Goal: Task Accomplishment & Management: Manage account settings

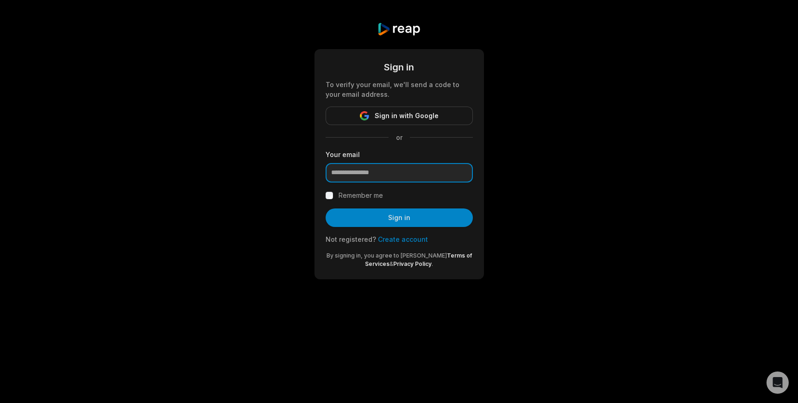
click at [430, 176] on input "email" at bounding box center [398, 172] width 147 height 19
type input "**********"
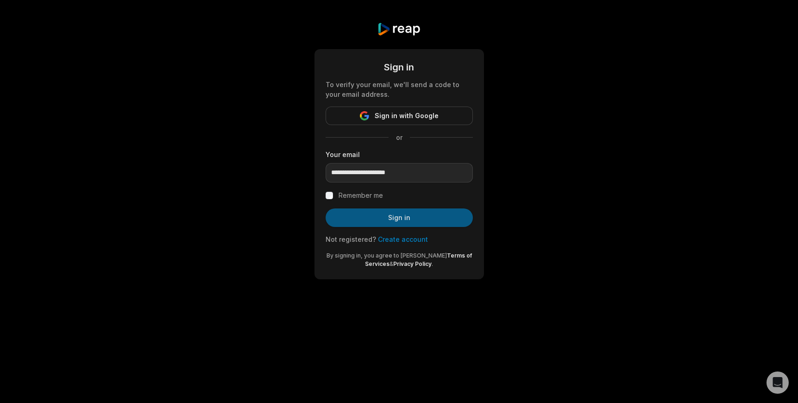
click at [418, 218] on button "Sign in" at bounding box center [398, 217] width 147 height 19
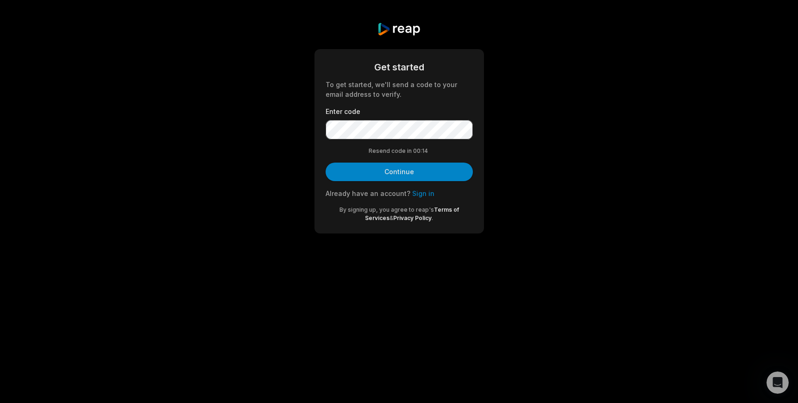
drag, startPoint x: 378, startPoint y: 172, endPoint x: 379, endPoint y: 177, distance: 4.7
click at [378, 172] on button "Continue" at bounding box center [398, 171] width 147 height 19
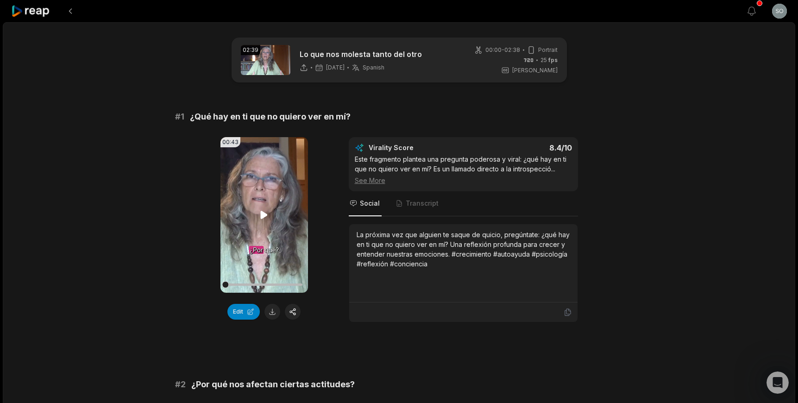
click at [258, 219] on icon at bounding box center [263, 214] width 11 height 11
click at [262, 218] on icon at bounding box center [264, 215] width 7 height 8
click at [238, 310] on button "Edit" at bounding box center [243, 312] width 32 height 16
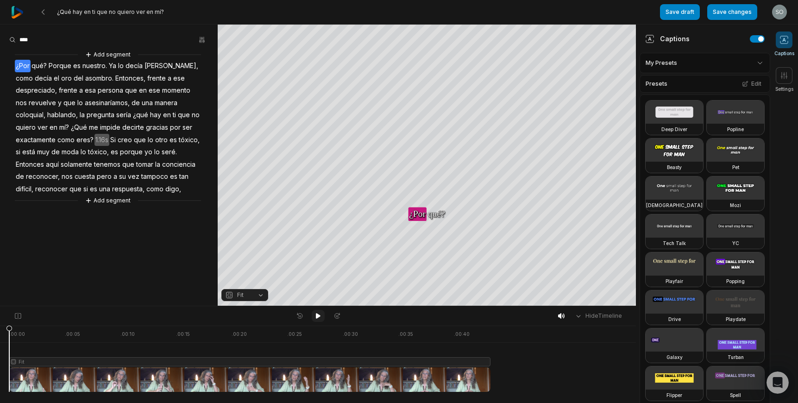
click at [316, 315] on icon at bounding box center [318, 316] width 5 height 6
click at [317, 313] on icon at bounding box center [317, 315] width 7 height 7
click at [297, 315] on icon at bounding box center [299, 315] width 8 height 7
click at [317, 316] on icon at bounding box center [318, 316] width 5 height 6
drag, startPoint x: 316, startPoint y: 314, endPoint x: 318, endPoint y: 318, distance: 5.2
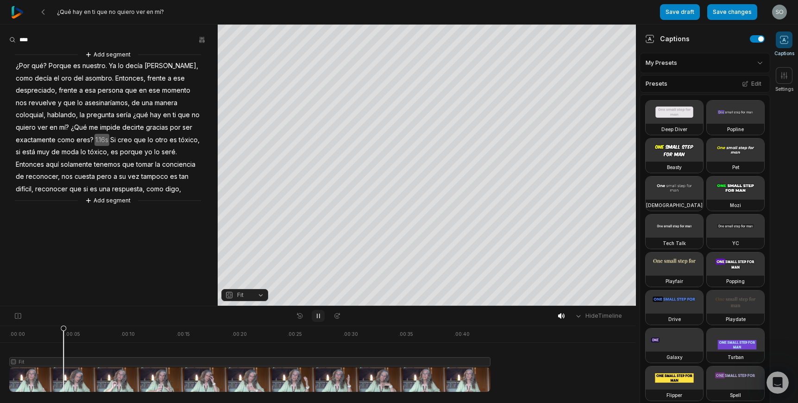
click at [316, 314] on icon at bounding box center [317, 315] width 7 height 7
drag, startPoint x: 12, startPoint y: 333, endPoint x: 63, endPoint y: 339, distance: 51.7
click at [63, 337] on div at bounding box center [249, 358] width 481 height 66
click at [62, 361] on div at bounding box center [249, 358] width 481 height 66
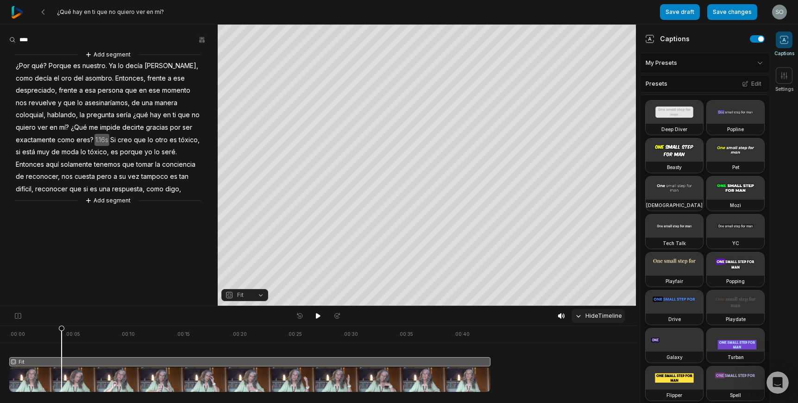
click at [579, 316] on icon at bounding box center [578, 316] width 8 height 8
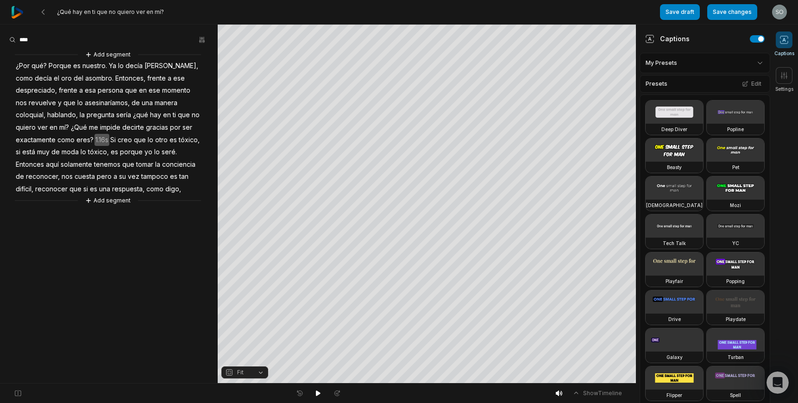
click at [576, 392] on icon at bounding box center [576, 393] width 8 height 8
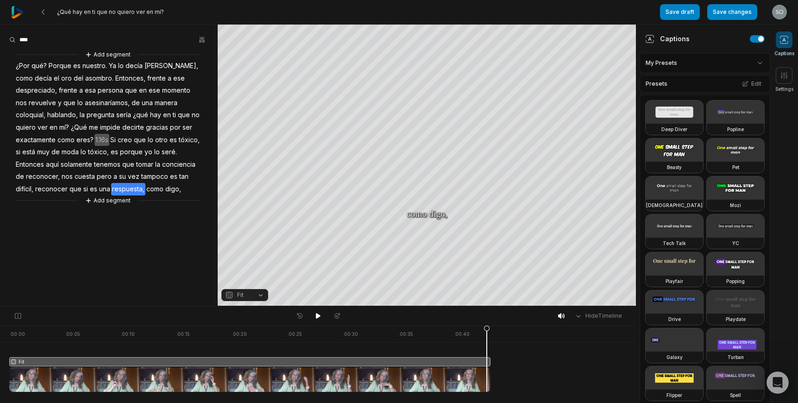
drag, startPoint x: 489, startPoint y: 360, endPoint x: 538, endPoint y: 355, distance: 48.9
click at [538, 355] on div ". 00:00 . 00:05 . 00:10 . 00:15 . 00:20 . 00:25 . 00:30 . 00:35 . 00:40 Fit" at bounding box center [318, 363] width 636 height 77
click at [785, 75] on icon at bounding box center [783, 75] width 9 height 9
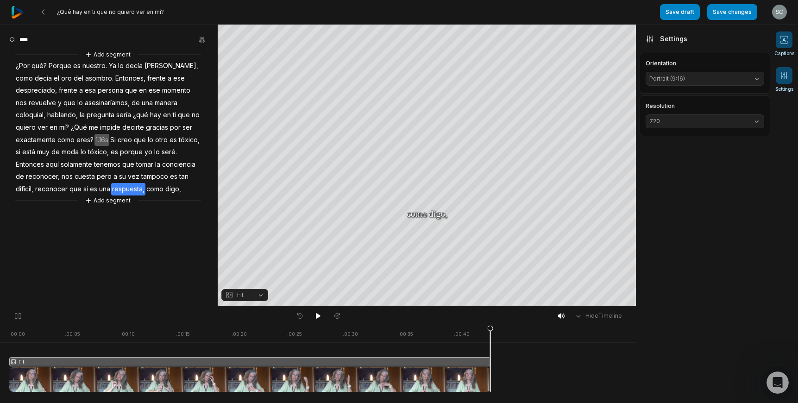
click at [783, 41] on icon at bounding box center [783, 39] width 9 height 9
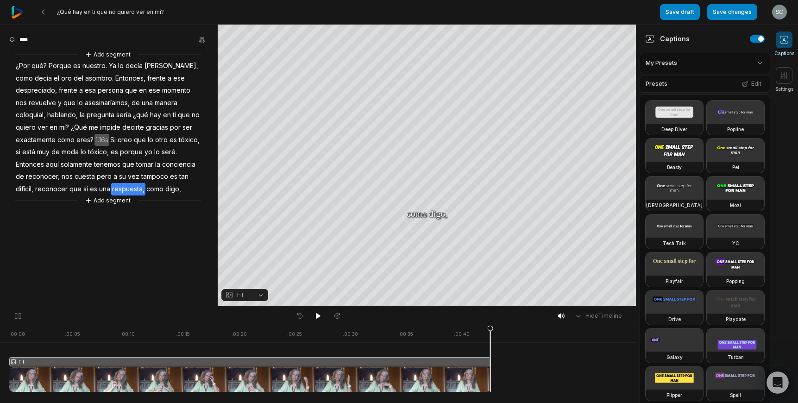
click at [228, 294] on icon "button" at bounding box center [229, 295] width 4 height 4
click at [230, 293] on icon "button" at bounding box center [229, 295] width 4 height 4
click at [18, 315] on icon at bounding box center [18, 315] width 8 height 7
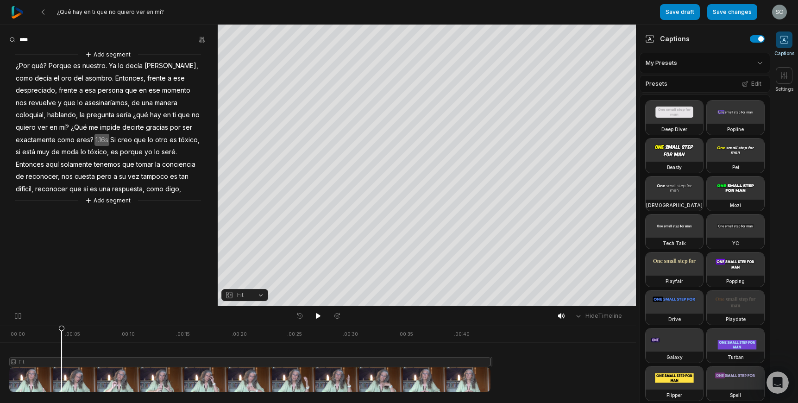
drag, startPoint x: 491, startPoint y: 329, endPoint x: 60, endPoint y: 329, distance: 431.0
click at [62, 328] on icon at bounding box center [62, 360] width 6 height 70
drag, startPoint x: 490, startPoint y: 362, endPoint x: 489, endPoint y: 368, distance: 6.2
click at [490, 362] on div ". 00:00 . 00:05 . 00:10 . 00:15 . 00:20 . 00:25 . 00:30 . 00:35 . 00:40 Fit Fit" at bounding box center [318, 363] width 636 height 77
click at [489, 371] on div at bounding box center [249, 358] width 481 height 66
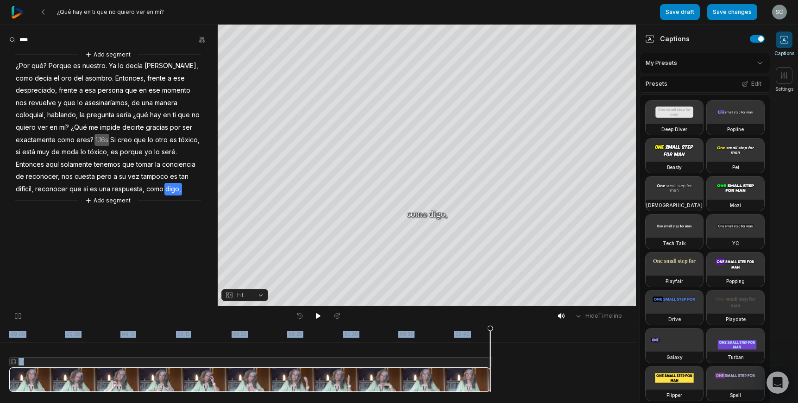
drag, startPoint x: 490, startPoint y: 330, endPoint x: 493, endPoint y: 353, distance: 22.9
click at [500, 330] on div ". 00:00 . 00:05 . 00:10 . 00:15 . 00:20 . 00:25 . 00:30 . 00:35 . 00:40 Fit Fit" at bounding box center [318, 363] width 636 height 77
drag, startPoint x: 491, startPoint y: 361, endPoint x: 457, endPoint y: 343, distance: 38.3
click at [458, 354] on icon at bounding box center [459, 360] width 6 height 70
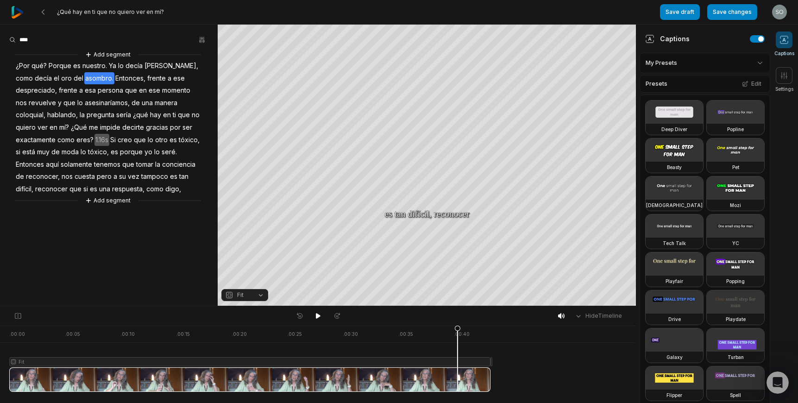
click at [114, 77] on span "Entonces," at bounding box center [130, 78] width 32 height 12
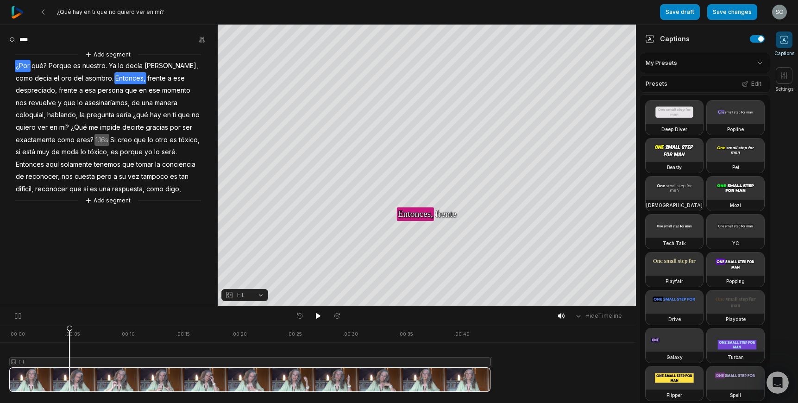
click at [31, 65] on span "qué?" at bounding box center [39, 66] width 17 height 12
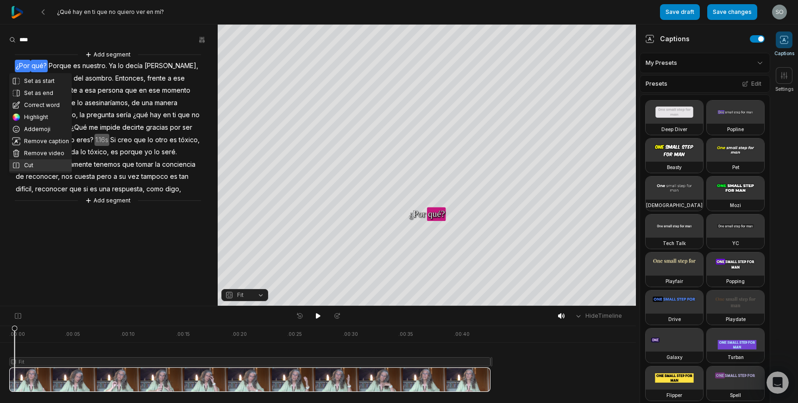
click at [30, 163] on button "Cut" at bounding box center [40, 165] width 62 height 12
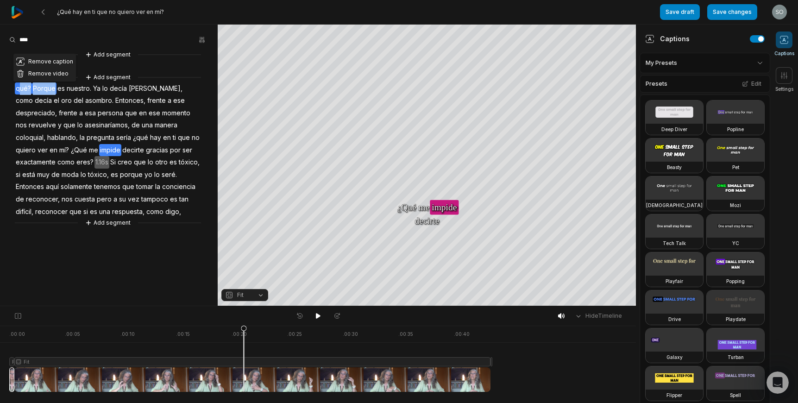
click at [42, 72] on button "Remove video" at bounding box center [44, 74] width 62 height 12
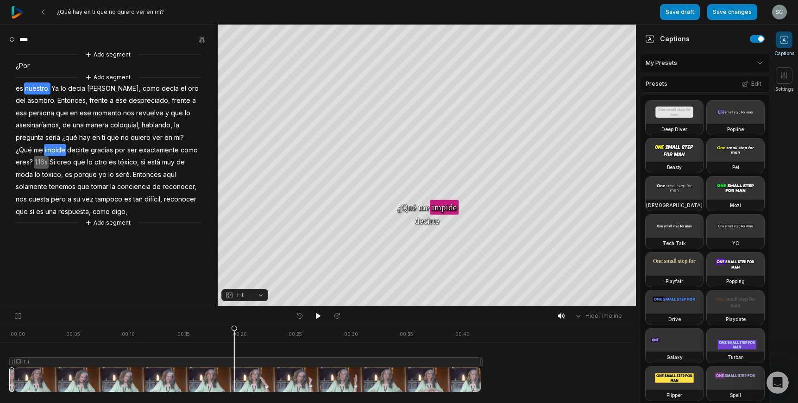
click at [32, 87] on span "nuestro." at bounding box center [37, 88] width 26 height 12
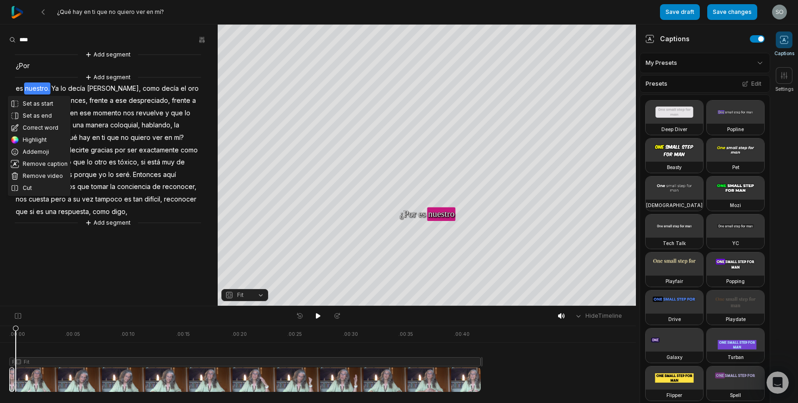
click at [16, 87] on span "es" at bounding box center [19, 88] width 9 height 12
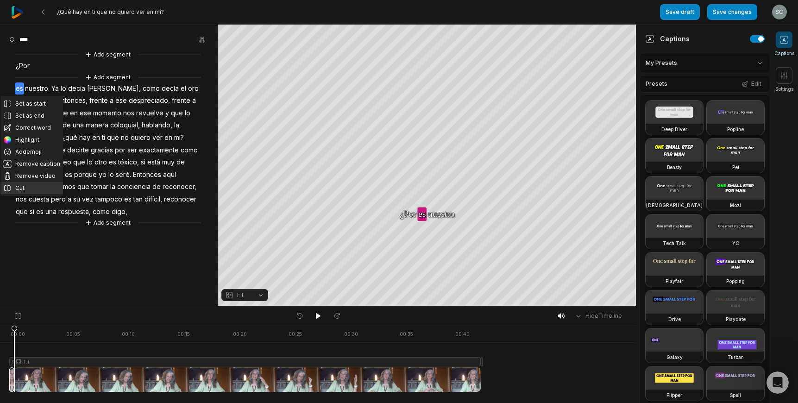
click at [20, 188] on button "Cut" at bounding box center [31, 188] width 62 height 12
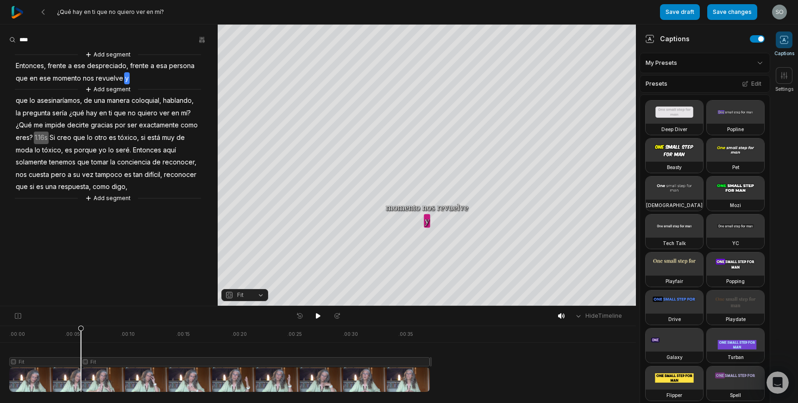
click at [20, 100] on span "que" at bounding box center [22, 100] width 14 height 12
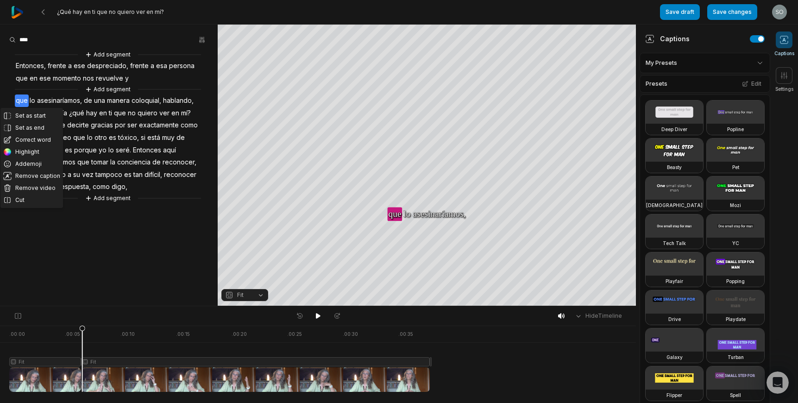
click at [26, 191] on button "Remove video" at bounding box center [31, 188] width 62 height 12
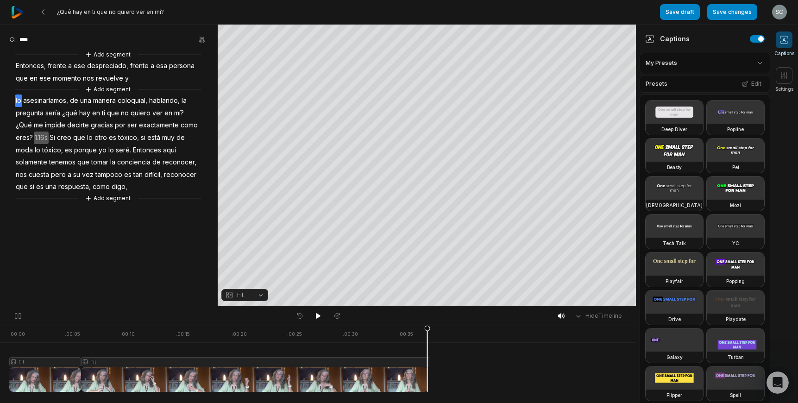
click at [18, 100] on span "lo" at bounding box center [18, 100] width 7 height 12
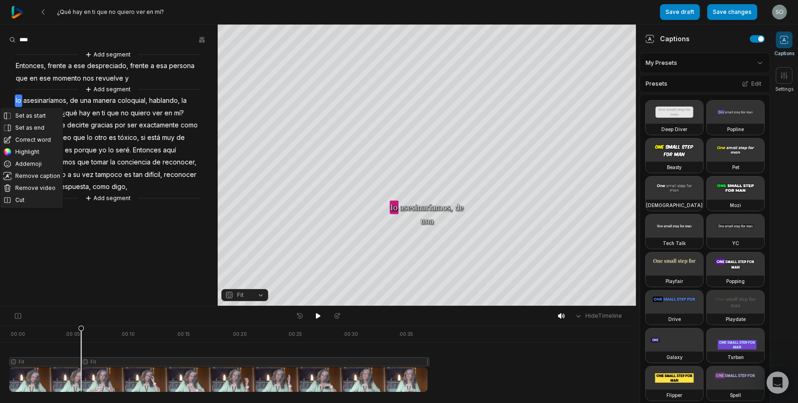
click at [31, 187] on button "Remove video" at bounding box center [31, 188] width 62 height 12
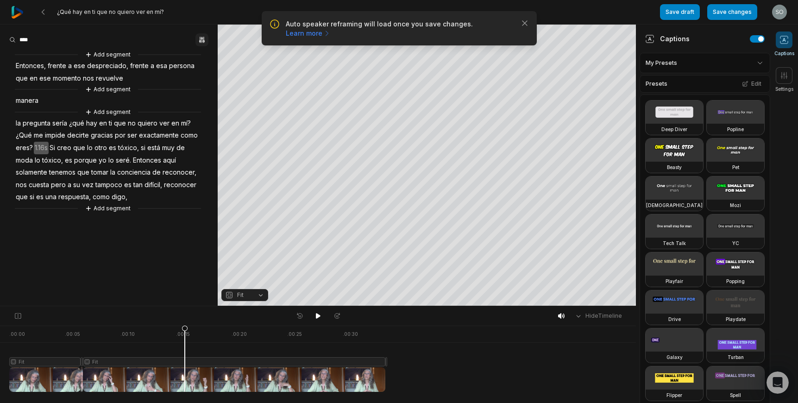
click at [204, 38] on icon "button" at bounding box center [201, 39] width 7 height 7
drag, startPoint x: 41, startPoint y: 100, endPoint x: 25, endPoint y: 101, distance: 16.3
click at [41, 100] on aside "Find Find and... Correct Highlight Add emoji Add segment Entonces, frente a ese…" at bounding box center [109, 165] width 218 height 281
click at [25, 101] on span "manera" at bounding box center [27, 100] width 25 height 12
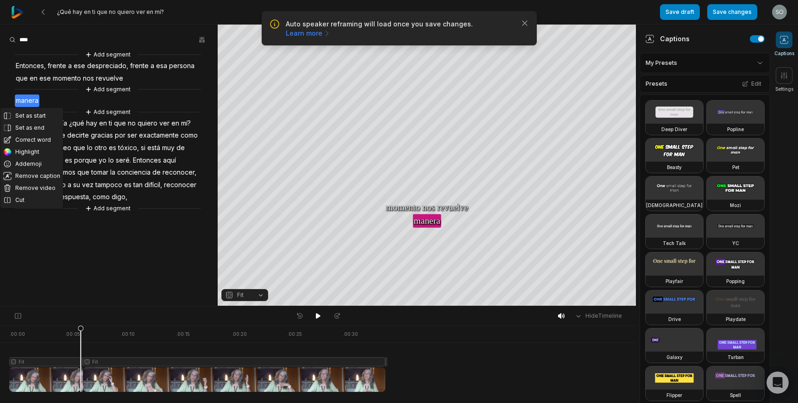
click at [41, 188] on button "Remove video" at bounding box center [31, 188] width 62 height 12
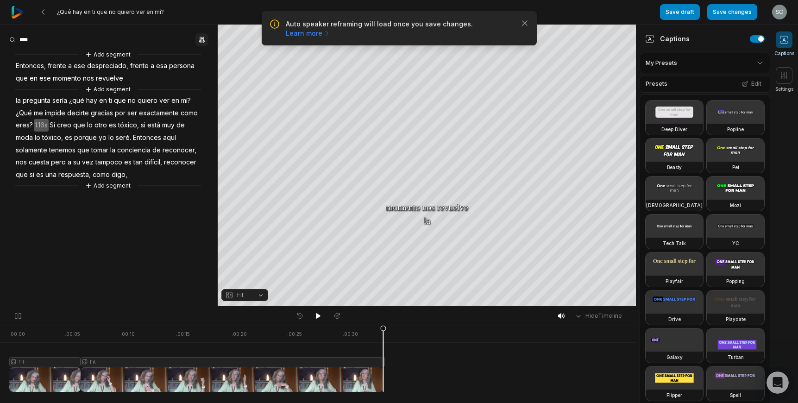
click at [203, 39] on icon "button" at bounding box center [204, 40] width 2 height 6
click at [191, 83] on div "Correct" at bounding box center [181, 83] width 44 height 8
click at [316, 316] on icon at bounding box center [318, 316] width 5 height 6
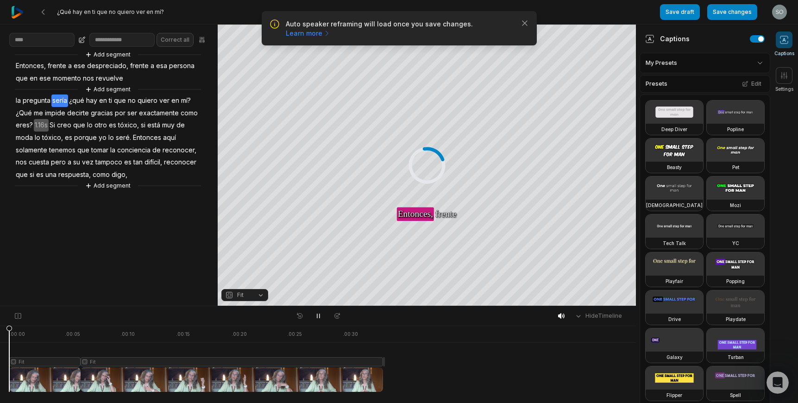
drag, startPoint x: 97, startPoint y: 328, endPoint x: 2, endPoint y: 284, distance: 104.4
click at [0, 315] on div "Hide Timeline . 00:00 . 00:05 . 00:10 . 00:15 . 00:20 . 00:25 . 00:30 Fit Fit F…" at bounding box center [318, 354] width 636 height 97
click at [15, 12] on img at bounding box center [17, 12] width 12 height 12
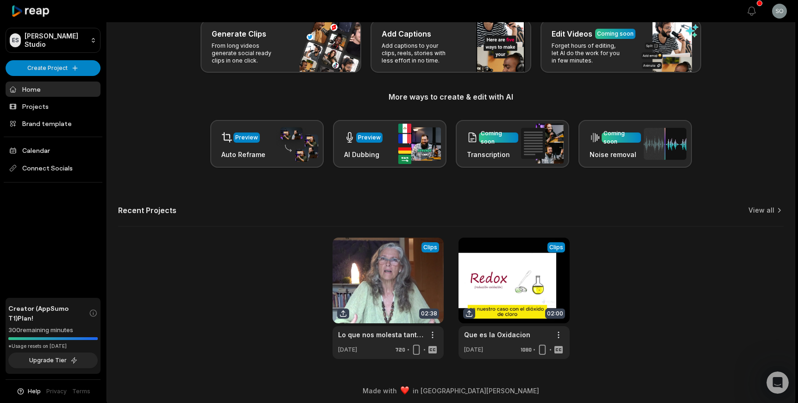
scroll to position [59, 0]
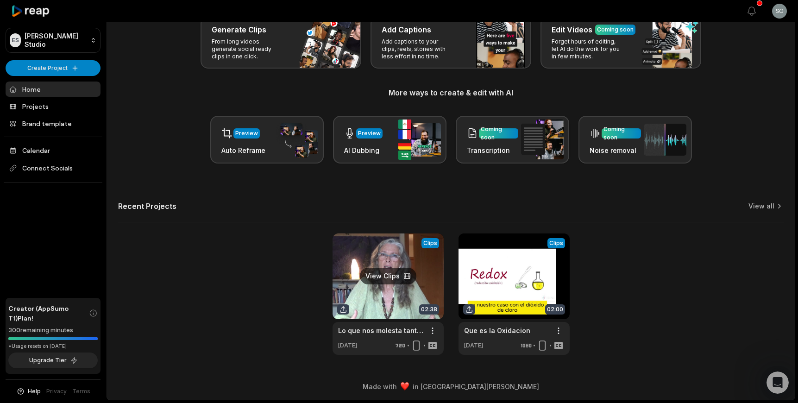
click at [367, 286] on link at bounding box center [387, 293] width 111 height 121
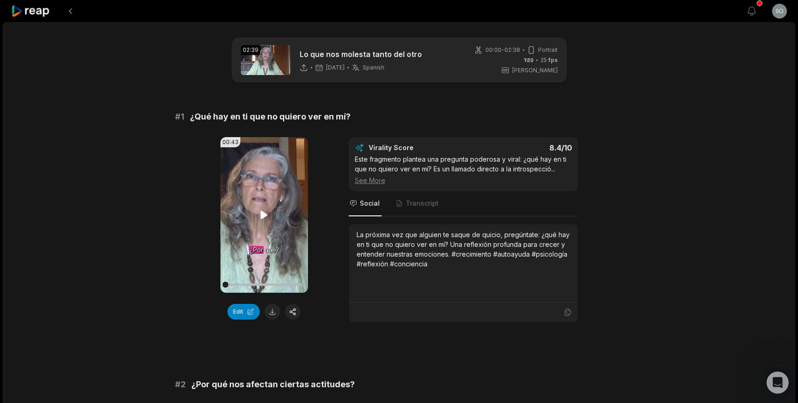
click at [263, 211] on icon at bounding box center [263, 214] width 11 height 11
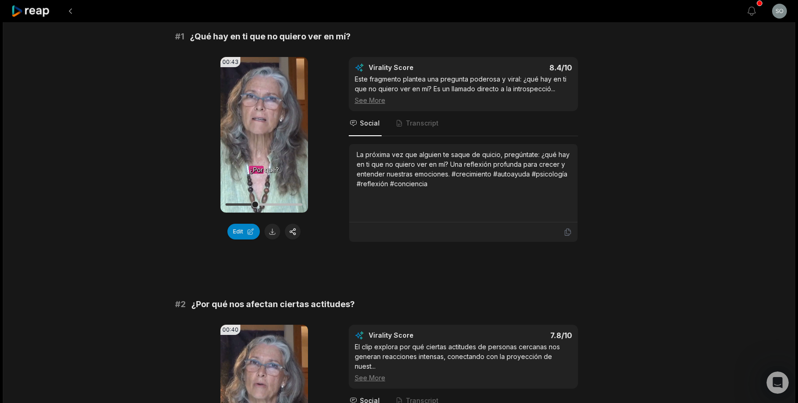
scroll to position [79, 0]
click at [265, 136] on icon at bounding box center [263, 135] width 11 height 11
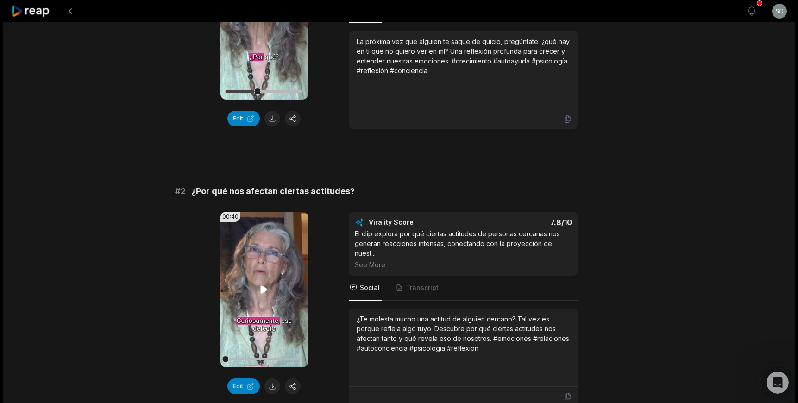
scroll to position [223, 0]
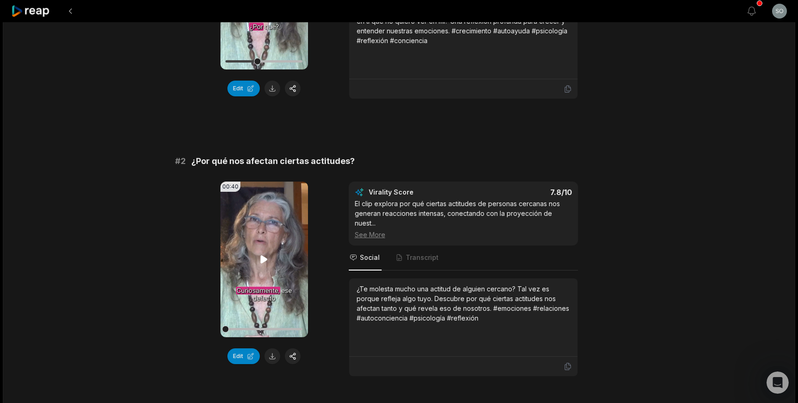
click at [264, 258] on icon at bounding box center [264, 259] width 7 height 8
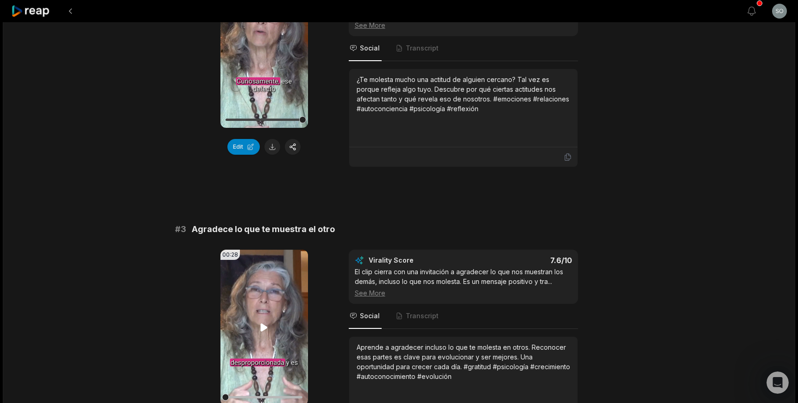
scroll to position [433, 0]
click at [263, 325] on icon at bounding box center [264, 327] width 7 height 8
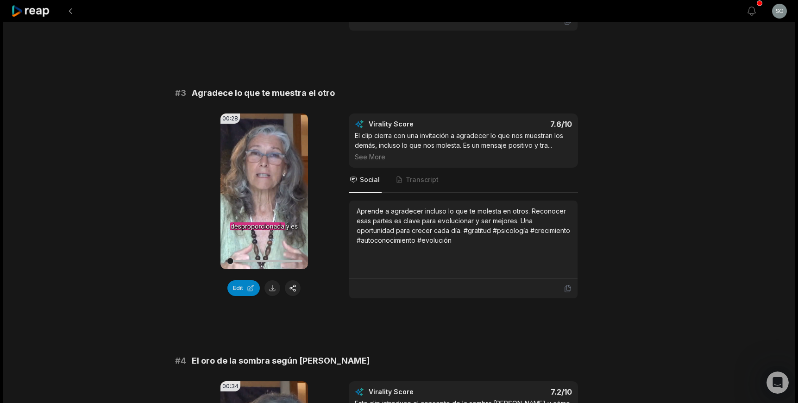
scroll to position [579, 0]
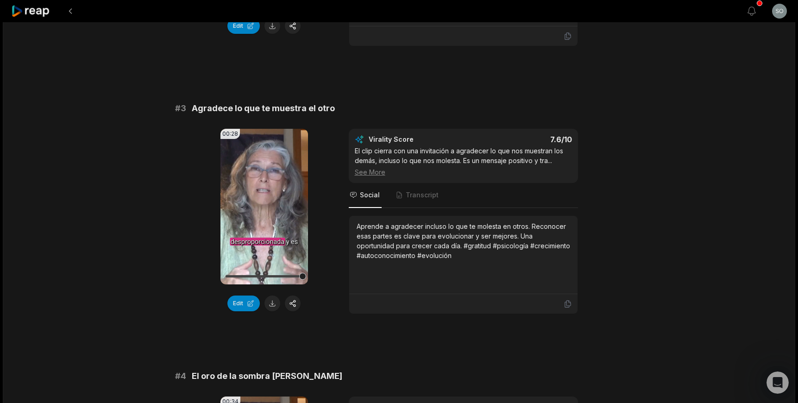
scroll to position [538, 0]
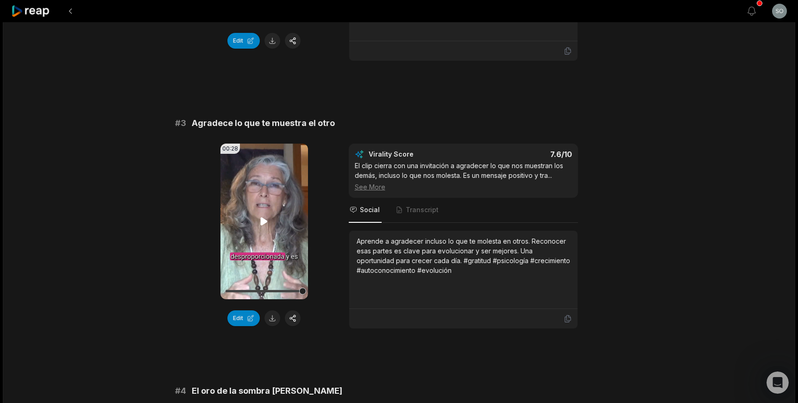
click at [264, 221] on icon at bounding box center [264, 221] width 7 height 8
click at [264, 221] on icon at bounding box center [263, 221] width 11 height 11
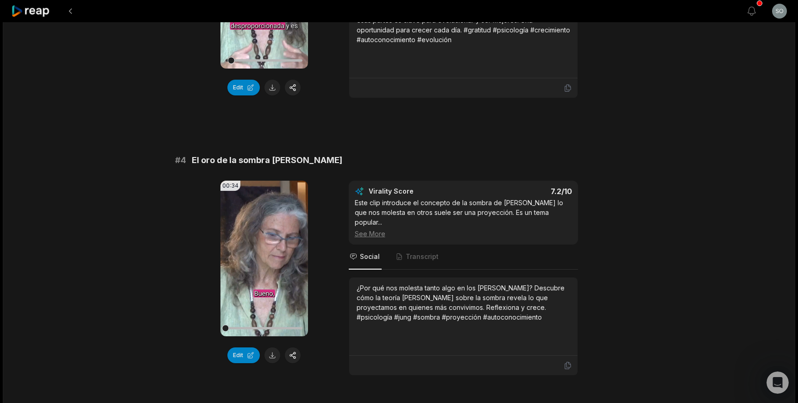
scroll to position [769, 0]
click at [263, 261] on icon at bounding box center [263, 257] width 11 height 11
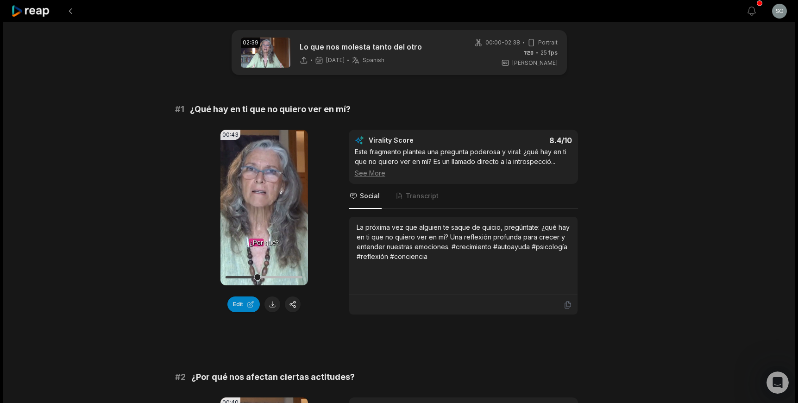
scroll to position [0, 0]
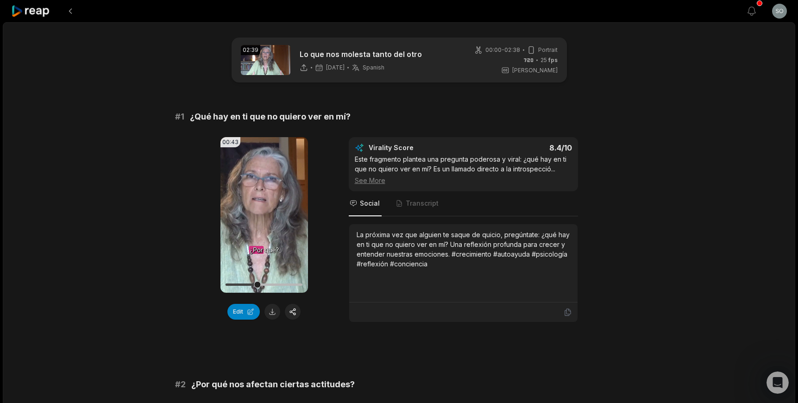
click at [277, 59] on img at bounding box center [266, 60] width 50 height 30
click at [311, 51] on p "Lo que nos molesta tanto del otro" at bounding box center [361, 54] width 122 height 11
drag, startPoint x: 248, startPoint y: 50, endPoint x: 258, endPoint y: 48, distance: 10.4
click at [248, 50] on div "02:39" at bounding box center [250, 50] width 19 height 10
drag, startPoint x: 258, startPoint y: 59, endPoint x: 274, endPoint y: 56, distance: 16.1
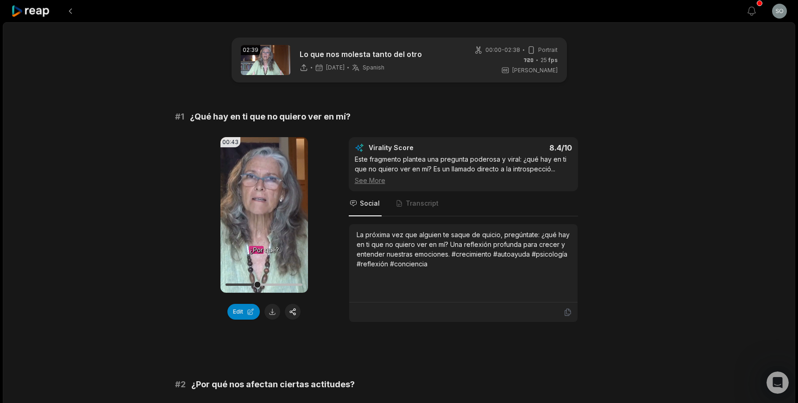
click at [259, 59] on img at bounding box center [266, 60] width 50 height 30
click at [323, 55] on p "Lo que nos molesta tanto del otro" at bounding box center [361, 54] width 122 height 11
click at [751, 10] on icon "button" at bounding box center [751, 11] width 11 height 11
click at [28, 11] on icon at bounding box center [30, 11] width 39 height 12
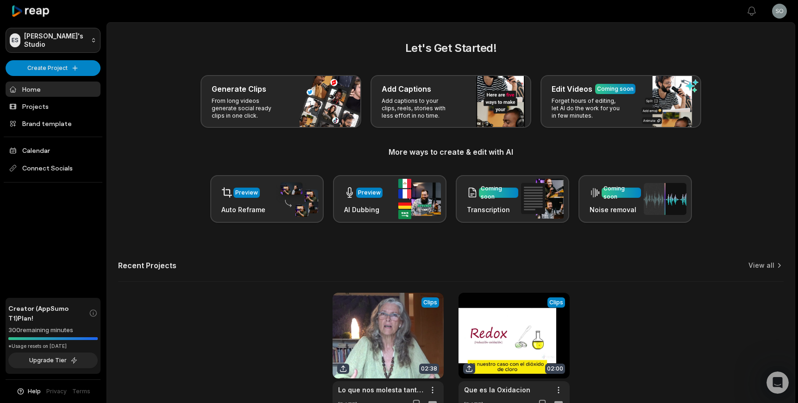
click at [49, 37] on html "ES [PERSON_NAME]'s Studio Create Project Home Projects Brand template Calendar …" at bounding box center [399, 201] width 798 height 403
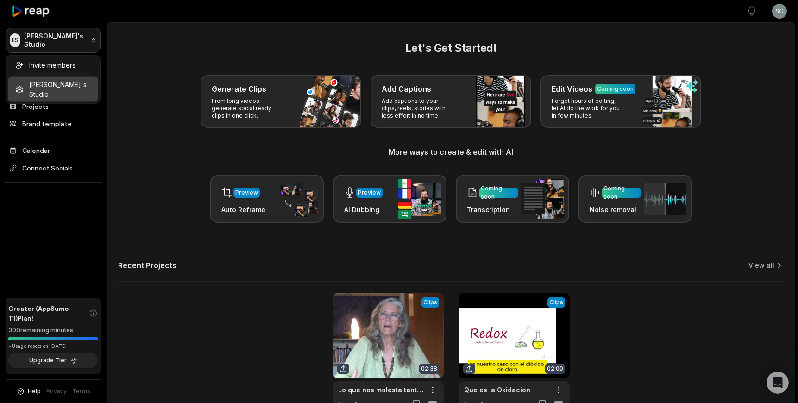
click at [50, 37] on html "ES [PERSON_NAME]'s Studio Create Project Home Projects Brand template Calendar …" at bounding box center [399, 201] width 798 height 403
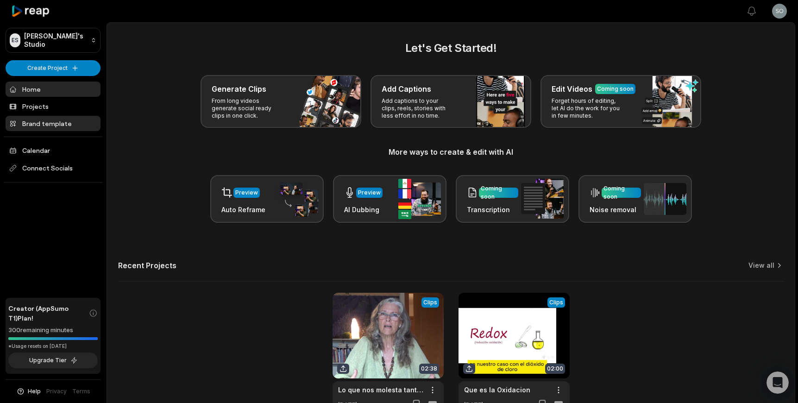
click at [65, 123] on link "Brand template" at bounding box center [53, 123] width 95 height 15
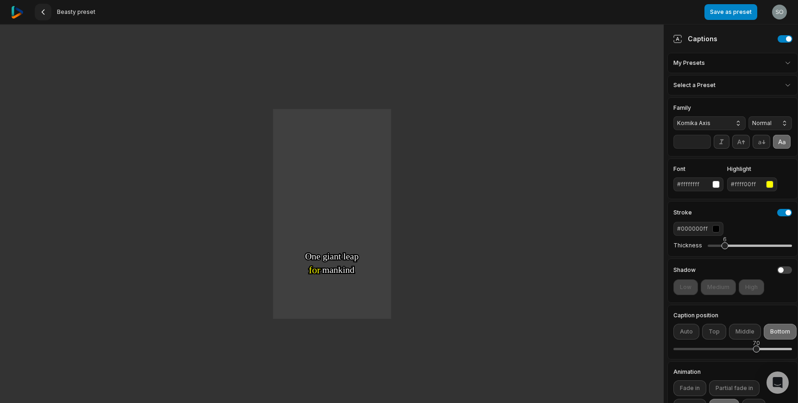
click at [43, 12] on icon at bounding box center [42, 11] width 7 height 7
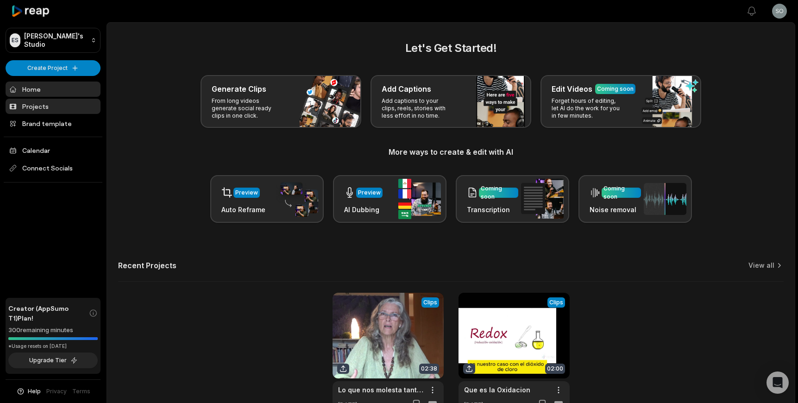
click at [63, 110] on link "Projects" at bounding box center [53, 106] width 95 height 15
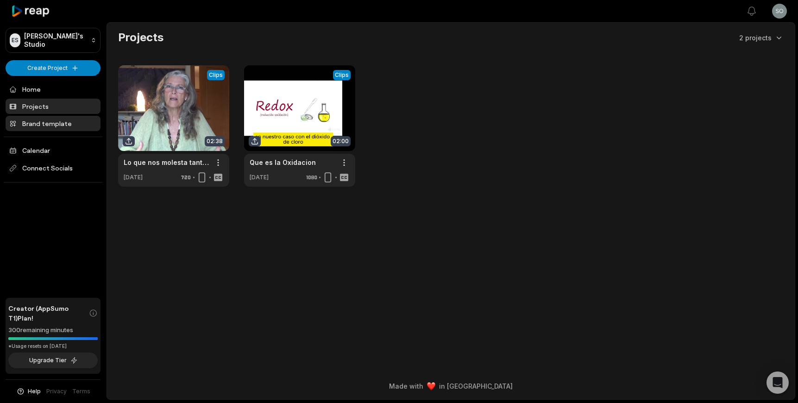
click at [63, 125] on link "Brand template" at bounding box center [53, 123] width 95 height 15
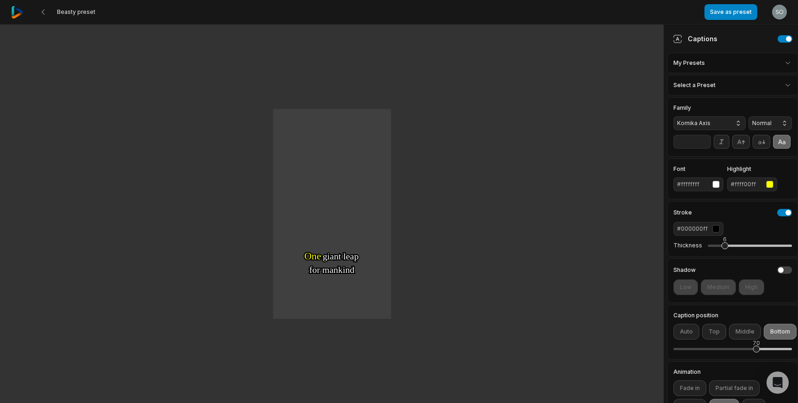
click at [788, 61] on html "Beasty preset Save as preset Open user menu One One small small step step for f…" at bounding box center [399, 201] width 798 height 403
click at [764, 101] on div "ESTHER Open options" at bounding box center [732, 105] width 126 height 18
type input "**"
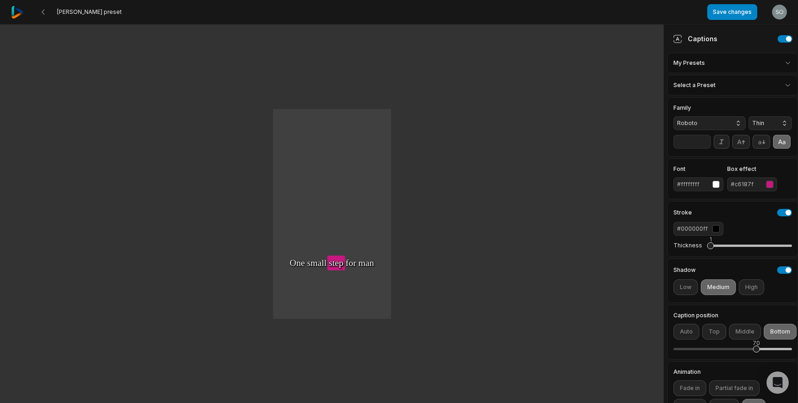
drag, startPoint x: 753, startPoint y: 184, endPoint x: 726, endPoint y: 181, distance: 26.9
click at [723, 181] on div "Font #ffffffff Box effect #c6187f" at bounding box center [732, 178] width 119 height 25
drag, startPoint x: 751, startPoint y: 182, endPoint x: 739, endPoint y: 182, distance: 12.5
click at [735, 182] on div "#c6187f" at bounding box center [745, 184] width 31 height 8
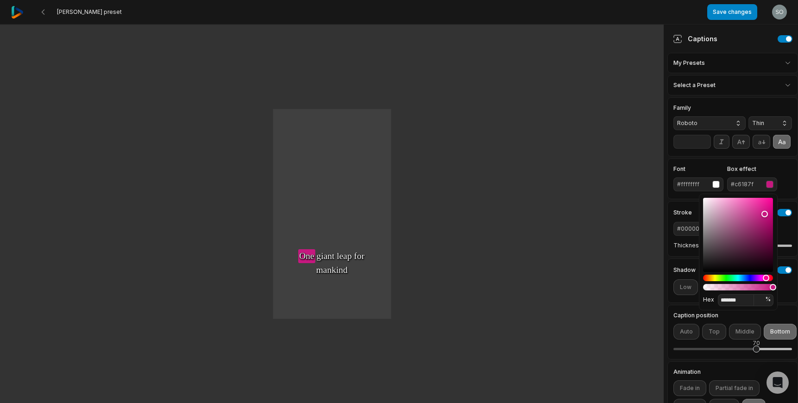
drag, startPoint x: 754, startPoint y: 184, endPoint x: 733, endPoint y: 181, distance: 21.5
click at [732, 181] on div "#c6187f" at bounding box center [745, 184] width 31 height 8
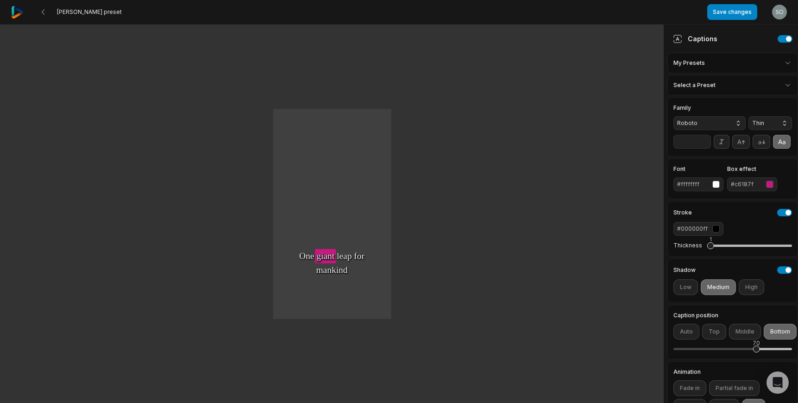
click at [738, 183] on div "#c6187f" at bounding box center [745, 184] width 31 height 8
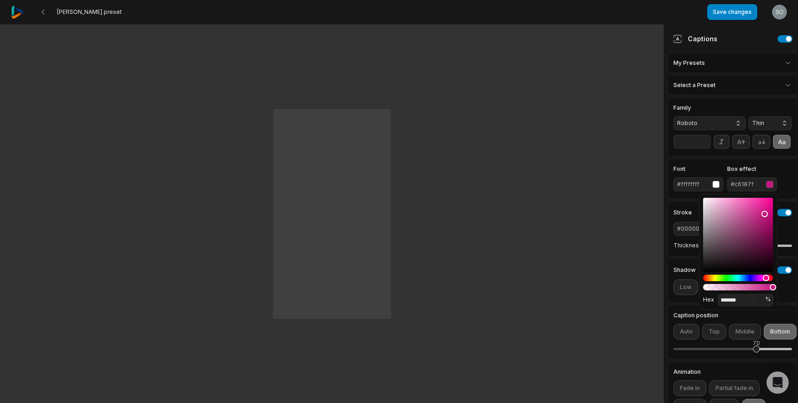
click at [738, 183] on div "#c6187f" at bounding box center [745, 184] width 31 height 8
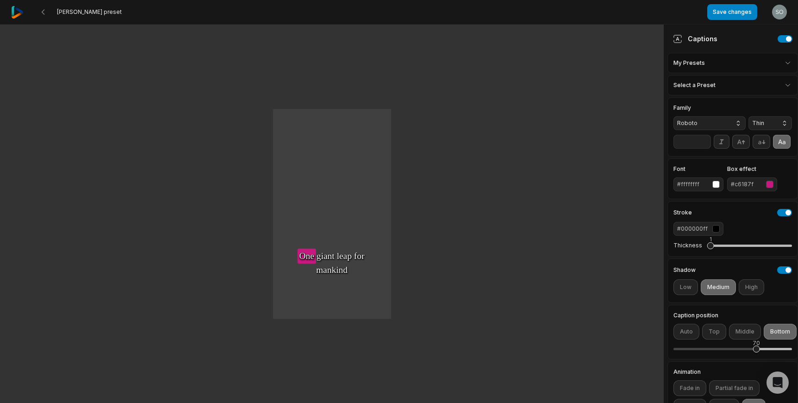
click at [738, 184] on div "#c6187f" at bounding box center [745, 184] width 31 height 8
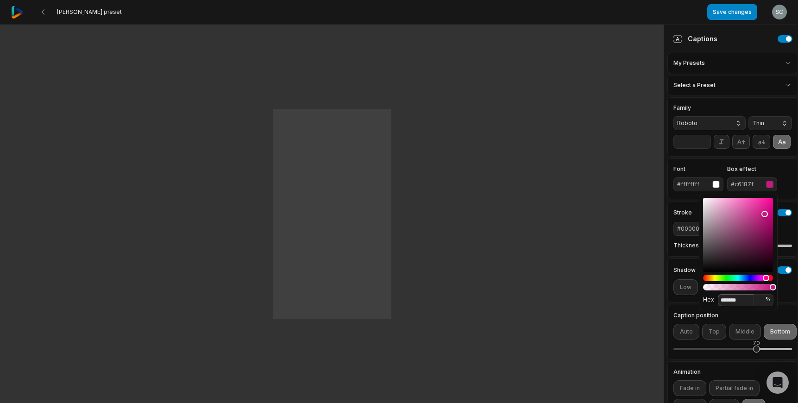
drag, startPoint x: 741, startPoint y: 298, endPoint x: 718, endPoint y: 299, distance: 23.6
click at [718, 299] on input "*******" at bounding box center [736, 300] width 36 height 12
paste input
drag, startPoint x: 743, startPoint y: 298, endPoint x: 699, endPoint y: 301, distance: 44.1
click at [698, 298] on body "ESTHER preset Save changes Open user menu One One small small step step for for…" at bounding box center [399, 201] width 798 height 403
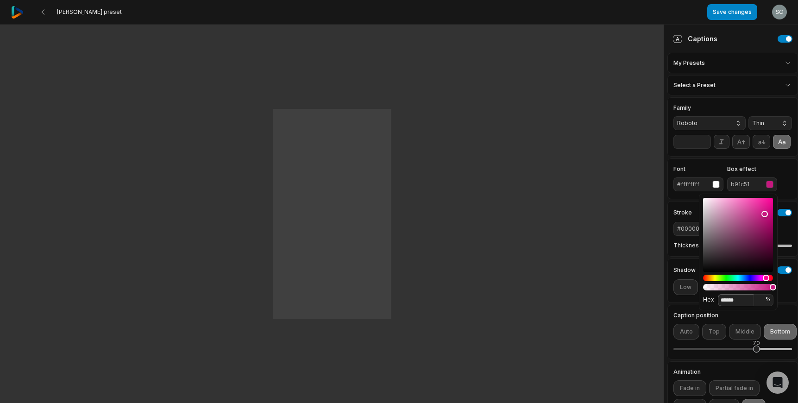
click at [719, 300] on input "******" at bounding box center [736, 300] width 36 height 12
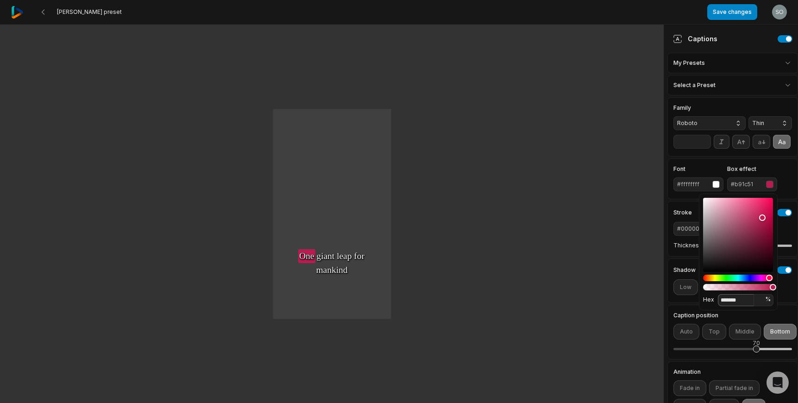
type input "*******"
click at [784, 303] on div "Family Roboto Thin ** Font #ffffffff Box effect #b91c51 Stroke #000000ff Thickn…" at bounding box center [732, 309] width 131 height 425
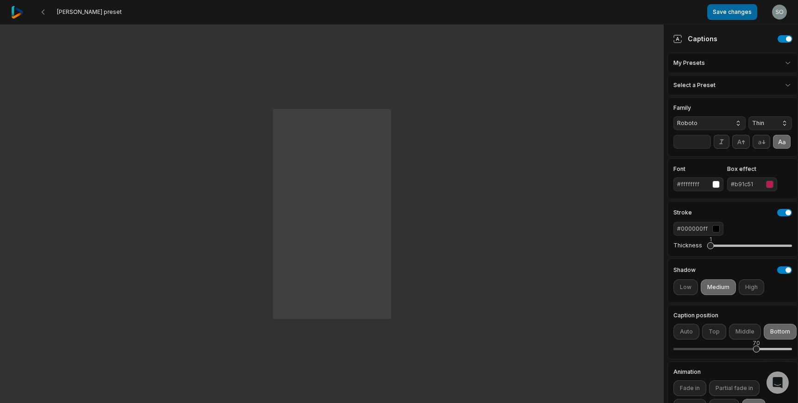
click at [726, 12] on button "Save changes" at bounding box center [732, 12] width 50 height 16
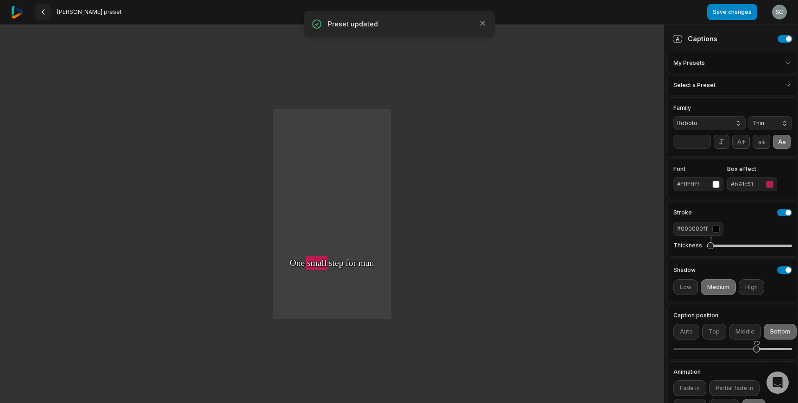
click at [40, 10] on icon at bounding box center [42, 11] width 7 height 7
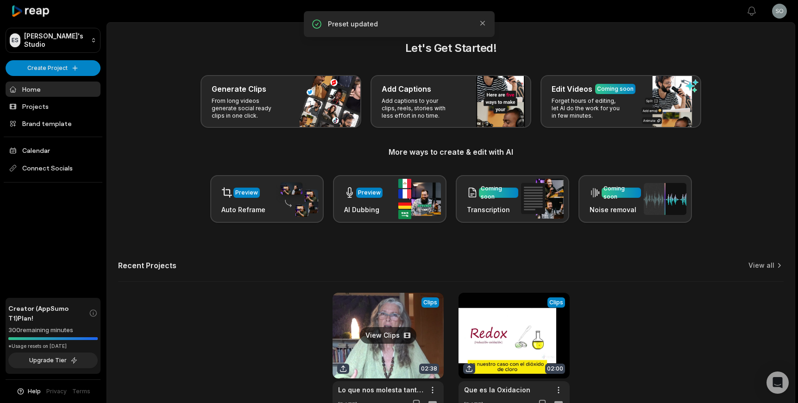
click at [377, 317] on link at bounding box center [387, 353] width 111 height 121
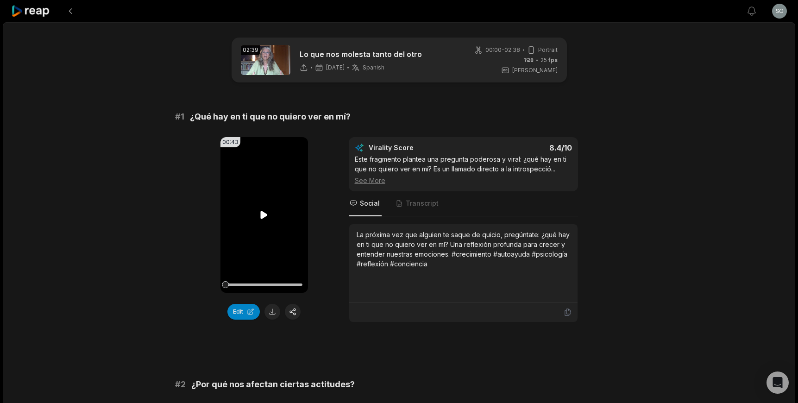
click at [262, 212] on icon at bounding box center [264, 215] width 7 height 8
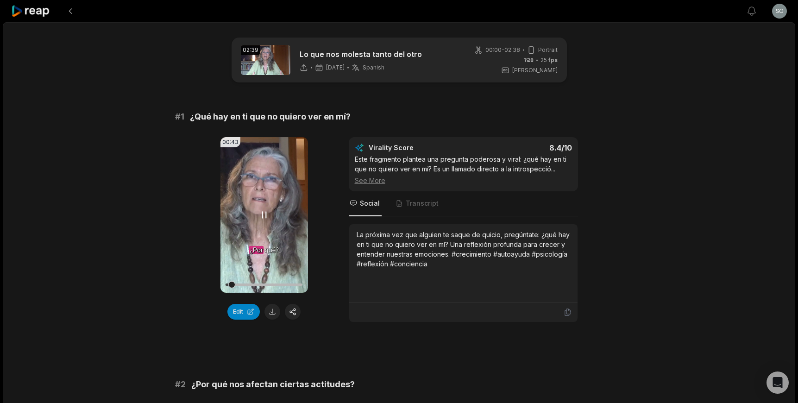
drag, startPoint x: 261, startPoint y: 214, endPoint x: 259, endPoint y: 209, distance: 5.2
click at [261, 214] on icon at bounding box center [263, 214] width 11 height 11
click at [71, 11] on button at bounding box center [70, 11] width 17 height 17
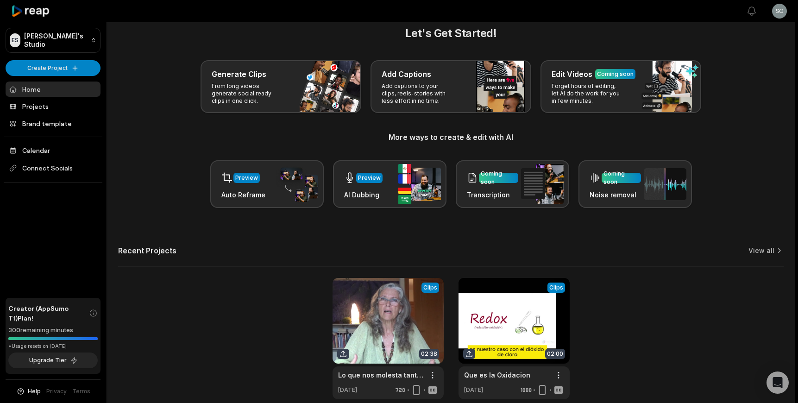
scroll to position [17, 0]
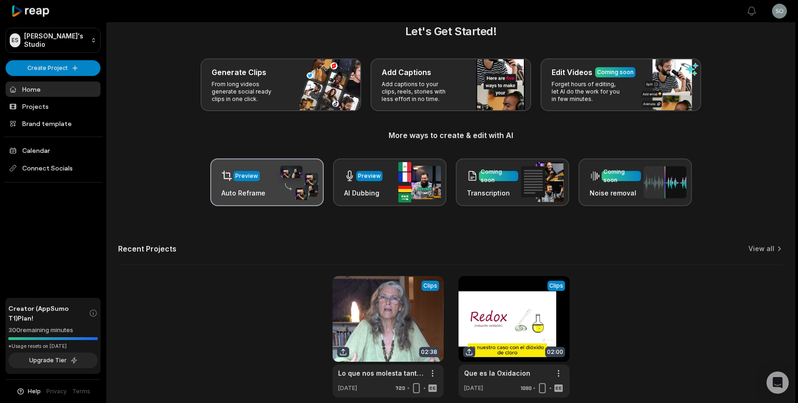
click at [253, 189] on h3 "Auto Reframe" at bounding box center [243, 193] width 44 height 10
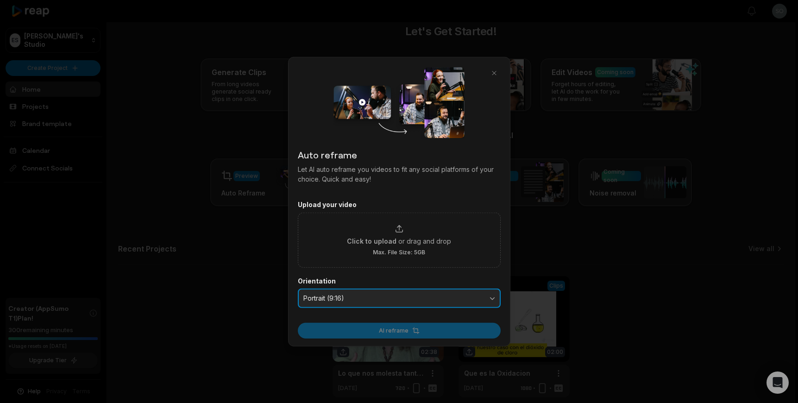
click at [372, 298] on span "Portrait (9:16)" at bounding box center [392, 298] width 179 height 8
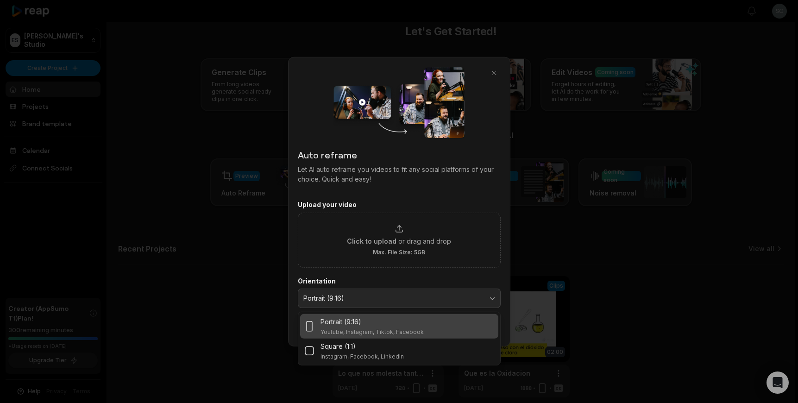
click at [380, 325] on div "Portrait (9:16)" at bounding box center [371, 321] width 103 height 10
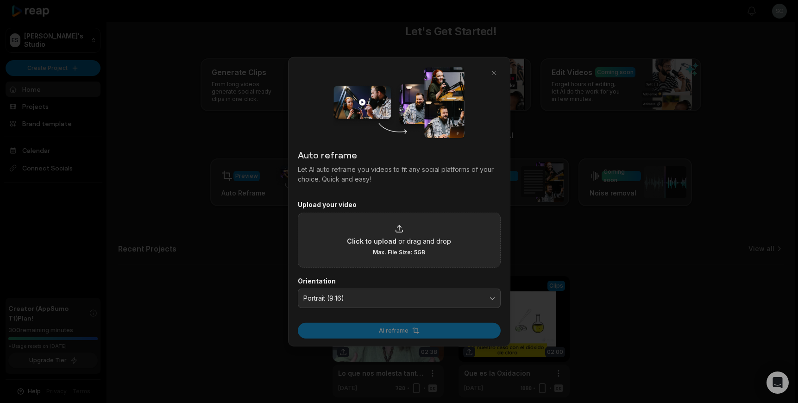
click at [400, 224] on icon at bounding box center [398, 228] width 9 height 9
click at [0, 0] on input "Click to upload or drag and drop Max. File Size: 5GB" at bounding box center [0, 0] width 0 height 0
click at [397, 231] on icon at bounding box center [398, 228] width 9 height 9
click at [0, 0] on input "Click to upload or drag and drop Max. File Size: 5GB" at bounding box center [0, 0] width 0 height 0
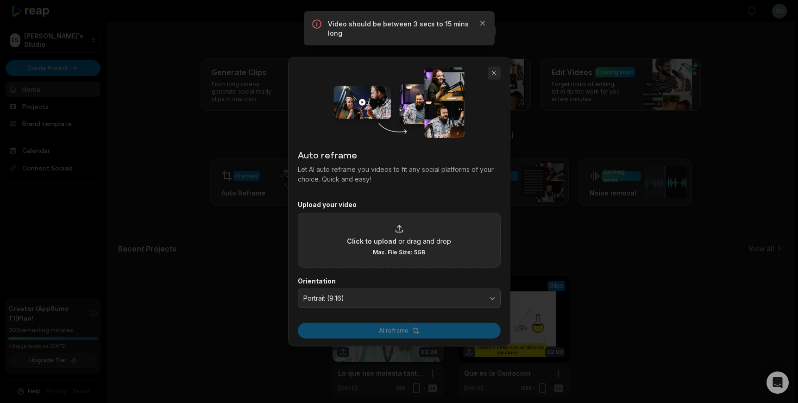
click at [493, 73] on button "button" at bounding box center [493, 73] width 13 height 13
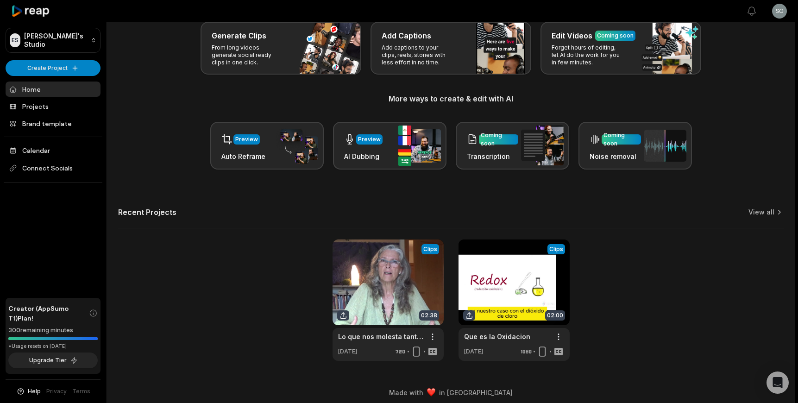
scroll to position [59, 0]
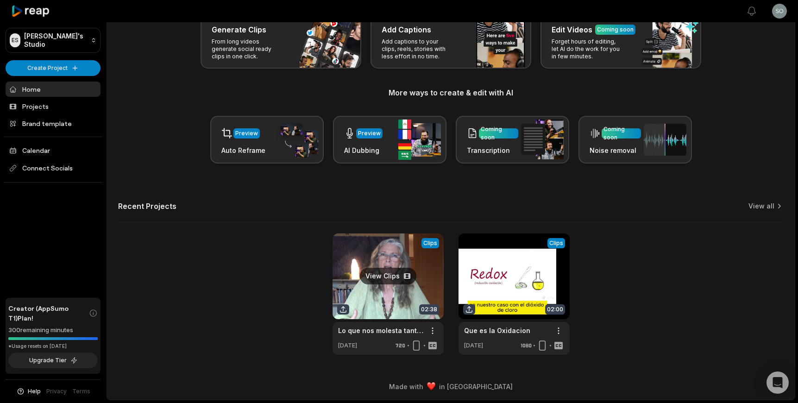
click at [379, 276] on link at bounding box center [387, 293] width 111 height 121
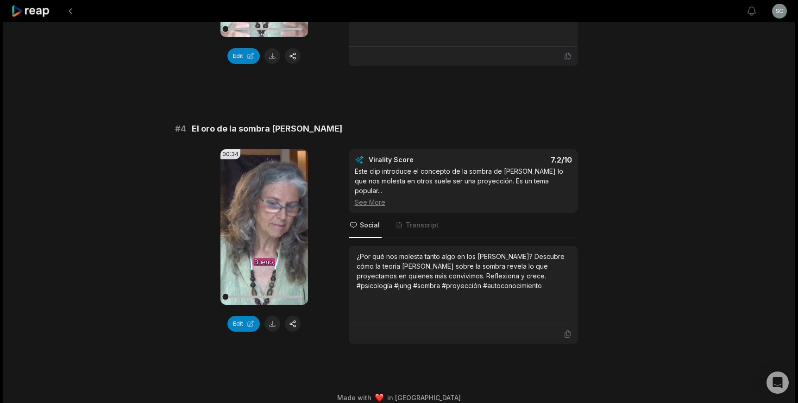
scroll to position [802, 0]
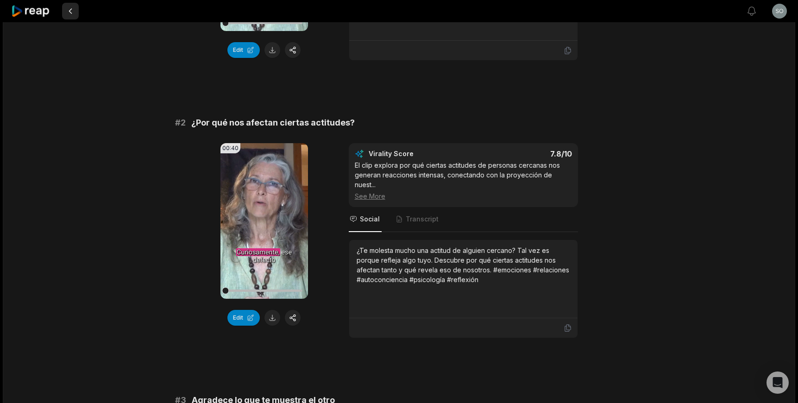
click at [70, 10] on button at bounding box center [70, 11] width 17 height 17
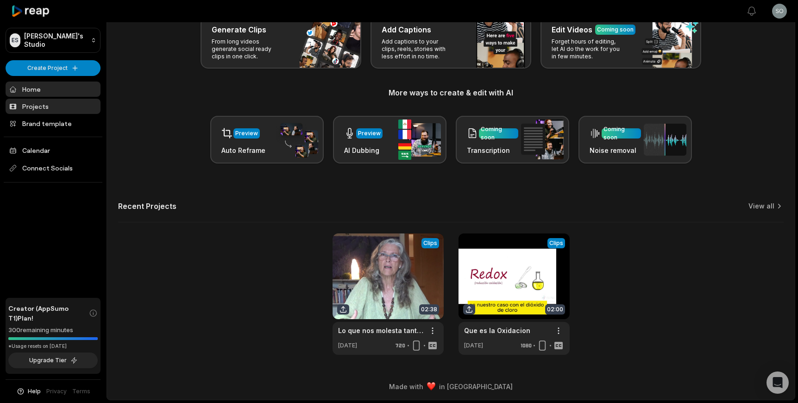
click at [37, 108] on link "Projects" at bounding box center [53, 106] width 95 height 15
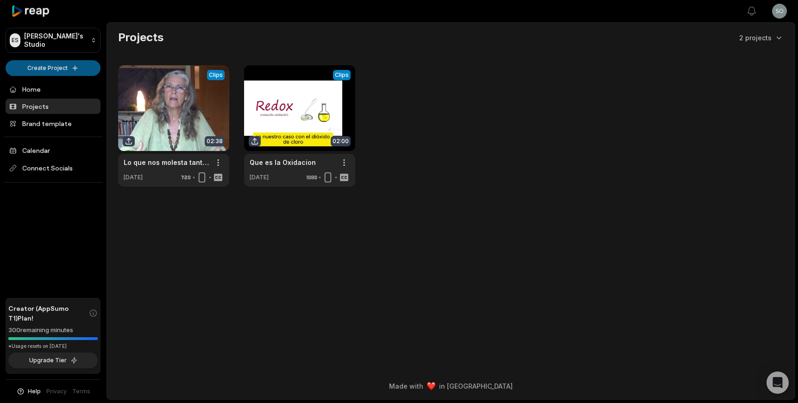
click at [60, 66] on html "ES [PERSON_NAME]'s Studio Create Project Home Projects Brand template Calendar …" at bounding box center [399, 201] width 798 height 403
click at [63, 69] on html "ES [PERSON_NAME]'s Studio Create Project Home Projects Brand template Calendar …" at bounding box center [399, 201] width 798 height 403
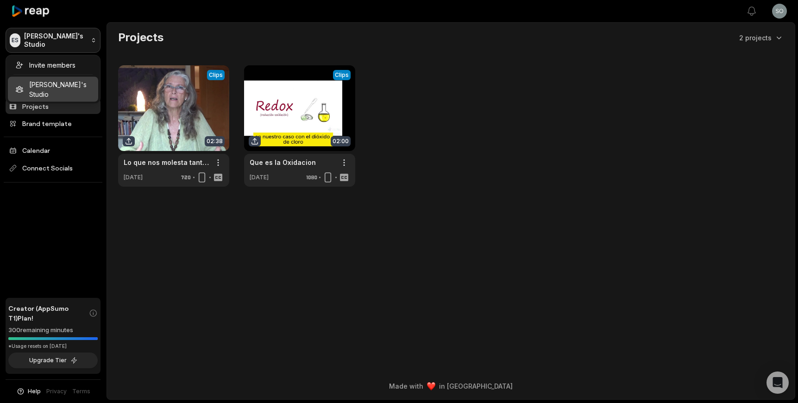
click at [91, 39] on html "ES Estherschmidt's Studio Create Project Home Projects Brand template Calendar …" at bounding box center [399, 201] width 798 height 403
click at [84, 39] on html "ES Estherschmidt's Studio Create Project Home Projects Brand template Calendar …" at bounding box center [399, 201] width 798 height 403
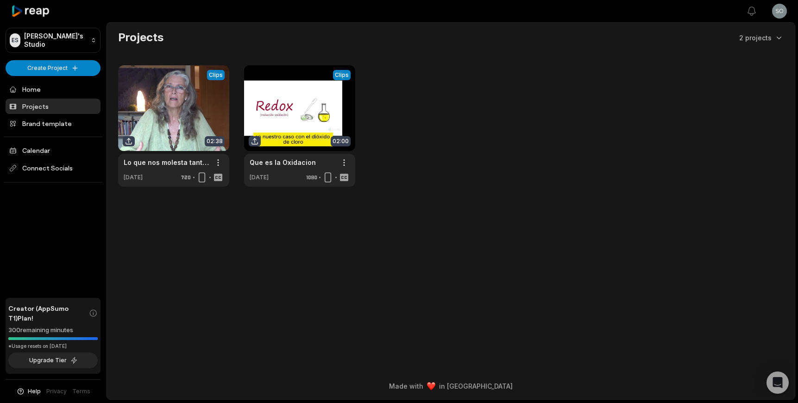
drag, startPoint x: 38, startPoint y: 14, endPoint x: 411, endPoint y: 2, distance: 373.3
click at [779, 11] on html "ES Estherschmidt's Studio Create Project Home Projects Brand template Calendar …" at bounding box center [399, 201] width 798 height 403
click at [736, 57] on span "Settings" at bounding box center [731, 57] width 25 height 10
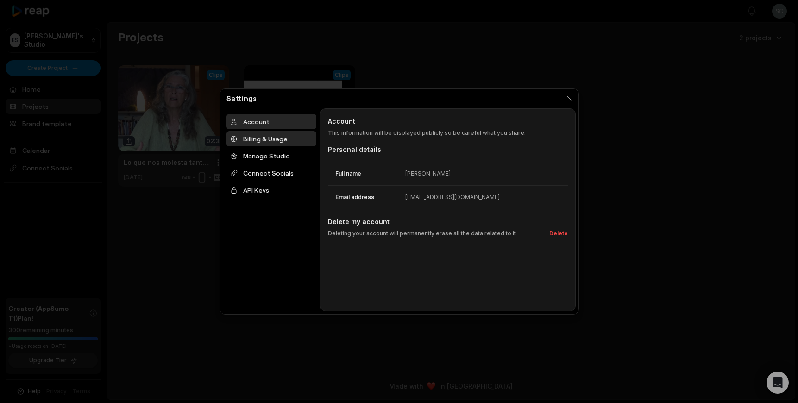
click at [258, 142] on div "Billing & Usage" at bounding box center [271, 138] width 90 height 15
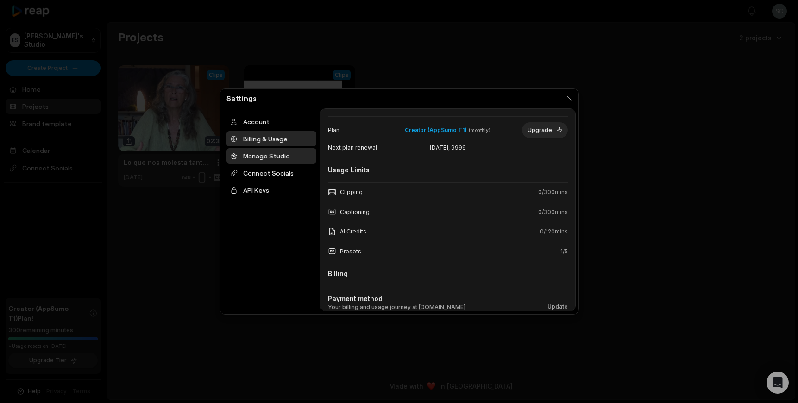
scroll to position [45, 0]
click at [272, 156] on div "Manage Studio" at bounding box center [271, 155] width 90 height 15
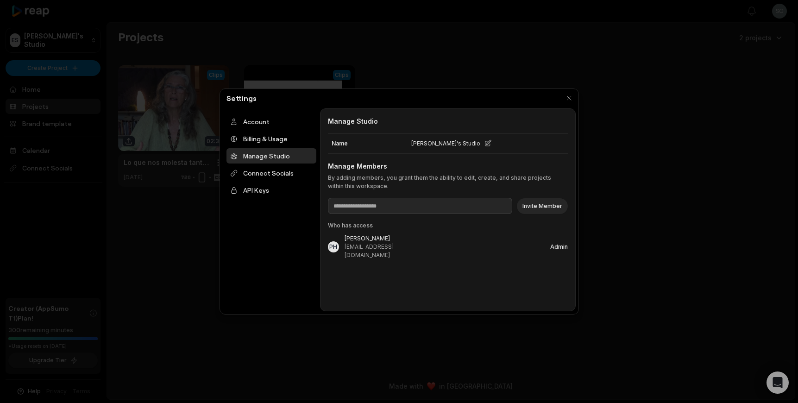
scroll to position [0, 0]
click at [272, 174] on div "Connect Socials" at bounding box center [271, 172] width 90 height 15
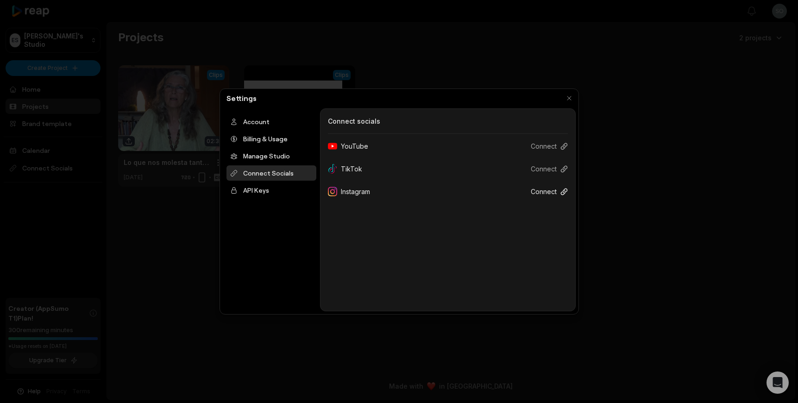
click at [544, 192] on button "Connect" at bounding box center [545, 191] width 44 height 17
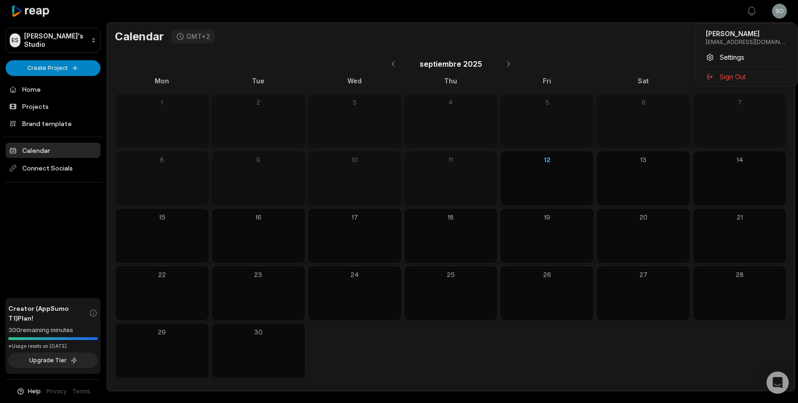
click at [779, 11] on html "ES Estherschmidt's Studio Create Project Home Projects Brand template Calendar …" at bounding box center [399, 201] width 798 height 403
click at [729, 57] on span "Settings" at bounding box center [731, 57] width 25 height 10
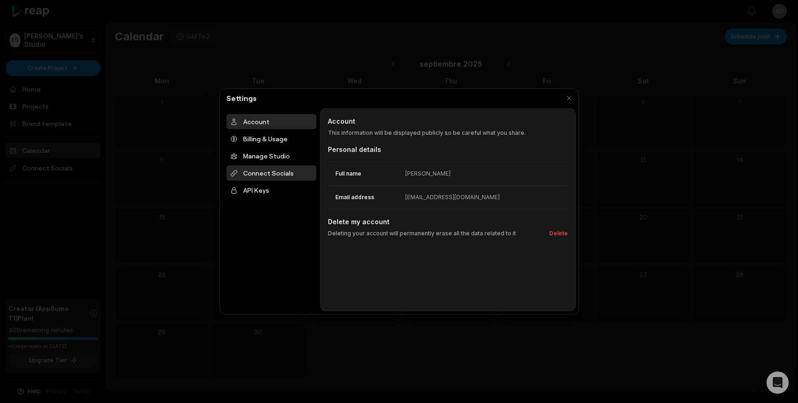
click at [254, 173] on div "Connect Socials" at bounding box center [271, 172] width 90 height 15
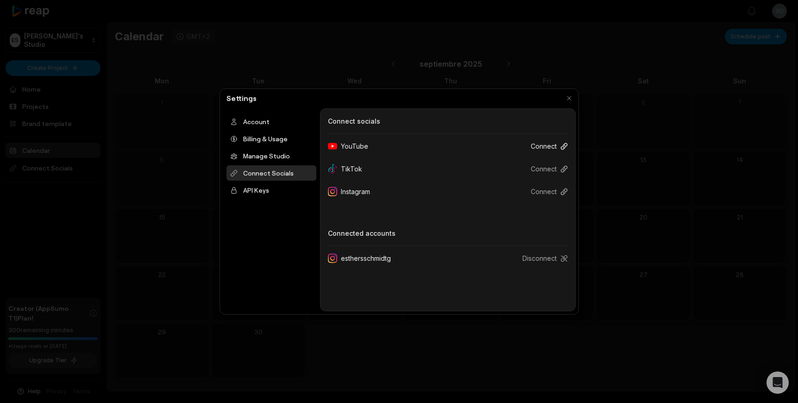
click at [543, 146] on button "Connect" at bounding box center [545, 145] width 44 height 17
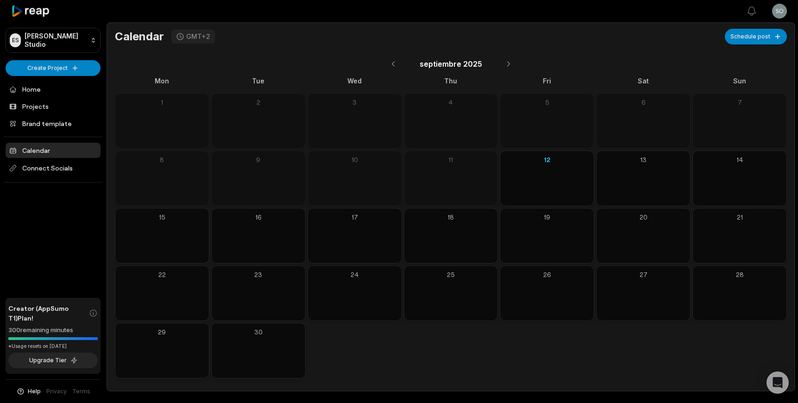
click at [37, 12] on icon at bounding box center [30, 11] width 39 height 12
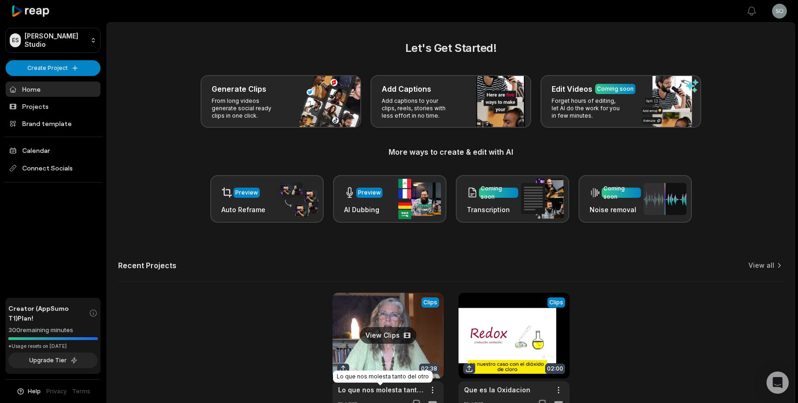
click at [378, 390] on link "Lo que nos molesta tanto del otro" at bounding box center [380, 390] width 85 height 10
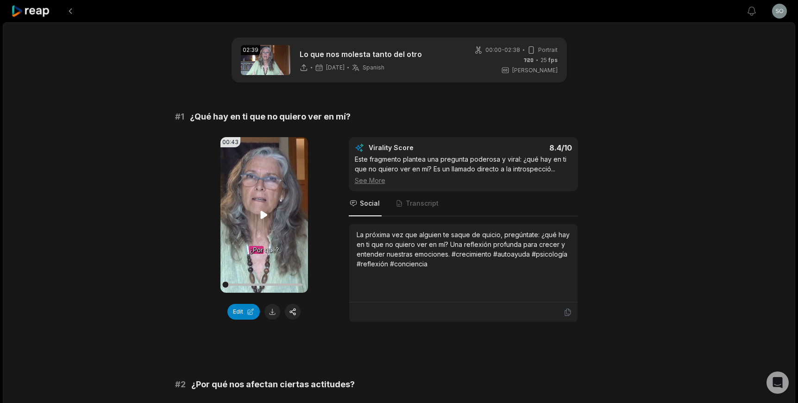
click at [261, 214] on icon at bounding box center [264, 215] width 7 height 8
click at [264, 215] on icon at bounding box center [263, 214] width 11 height 11
